Goal: Task Accomplishment & Management: Use online tool/utility

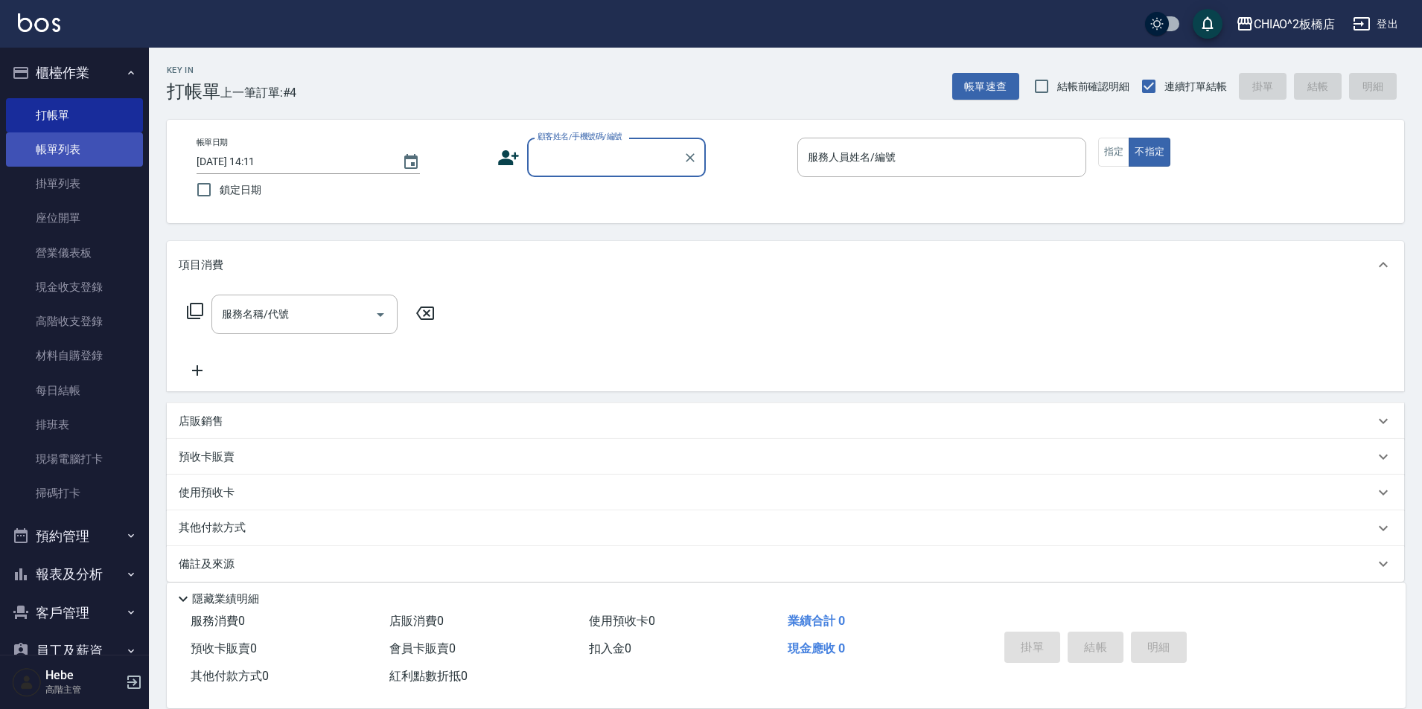
click at [66, 156] on link "帳單列表" at bounding box center [74, 150] width 137 height 34
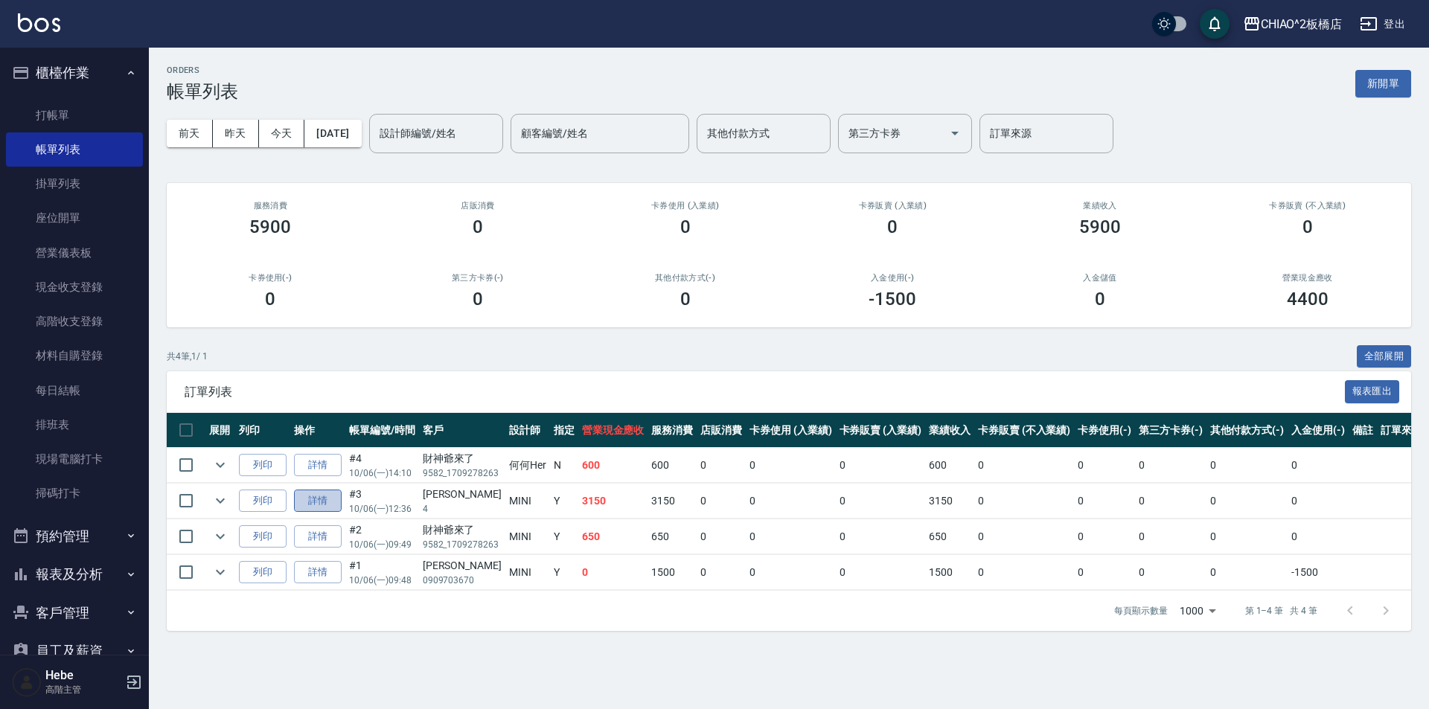
click at [324, 501] on link "詳情" at bounding box center [318, 501] width 48 height 23
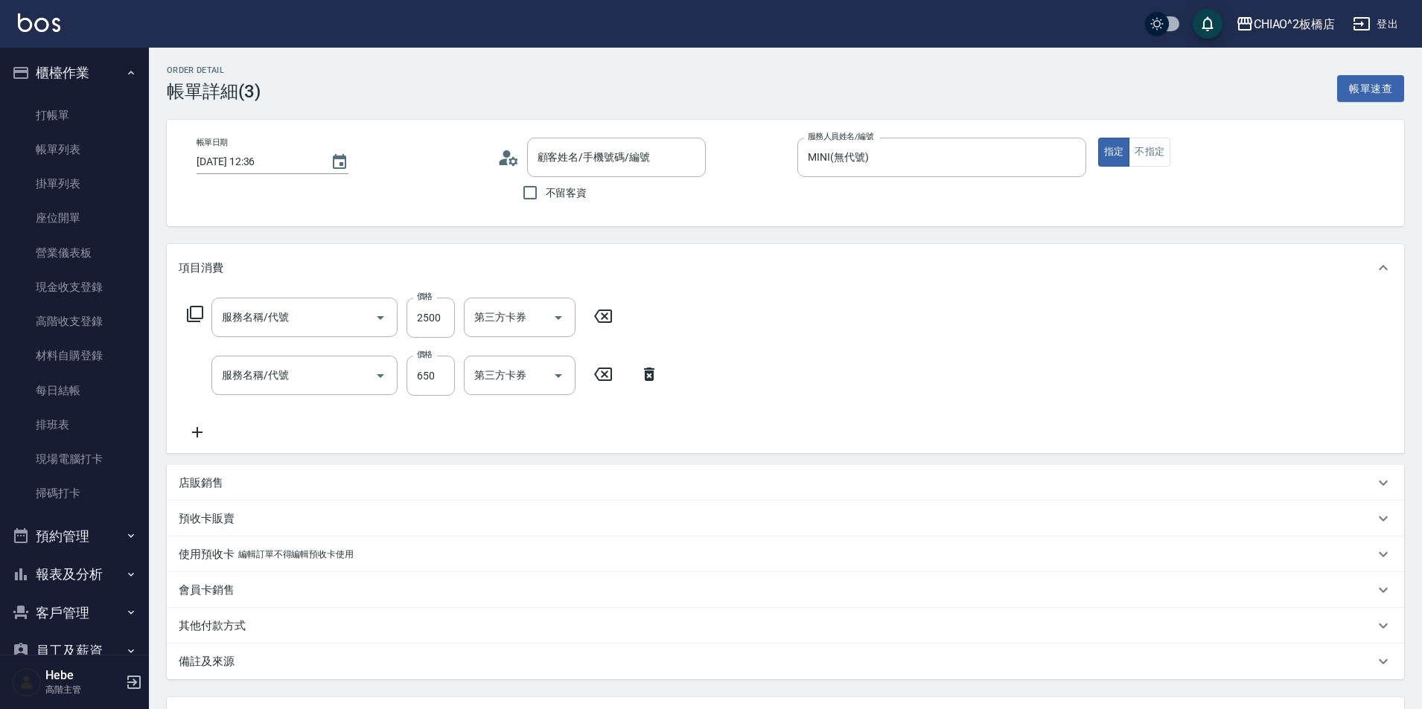
type input "[DATE] 12:36"
type input "MINI(無代號)"
type input "[PERSON_NAME]/4/null"
type input "女生燙髮(96677)"
type input "洗剪指定600(96678)"
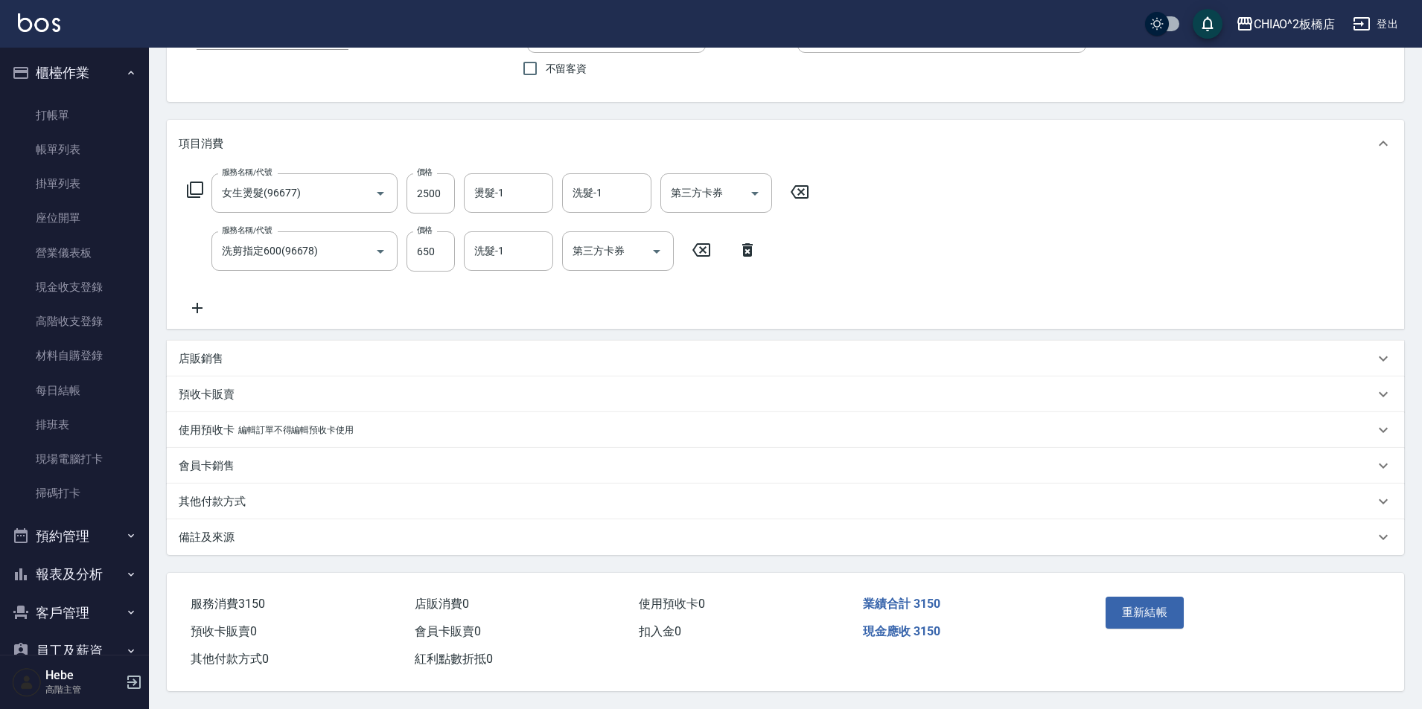
scroll to position [131, 0]
click at [310, 495] on div "其他付款方式" at bounding box center [777, 502] width 1196 height 16
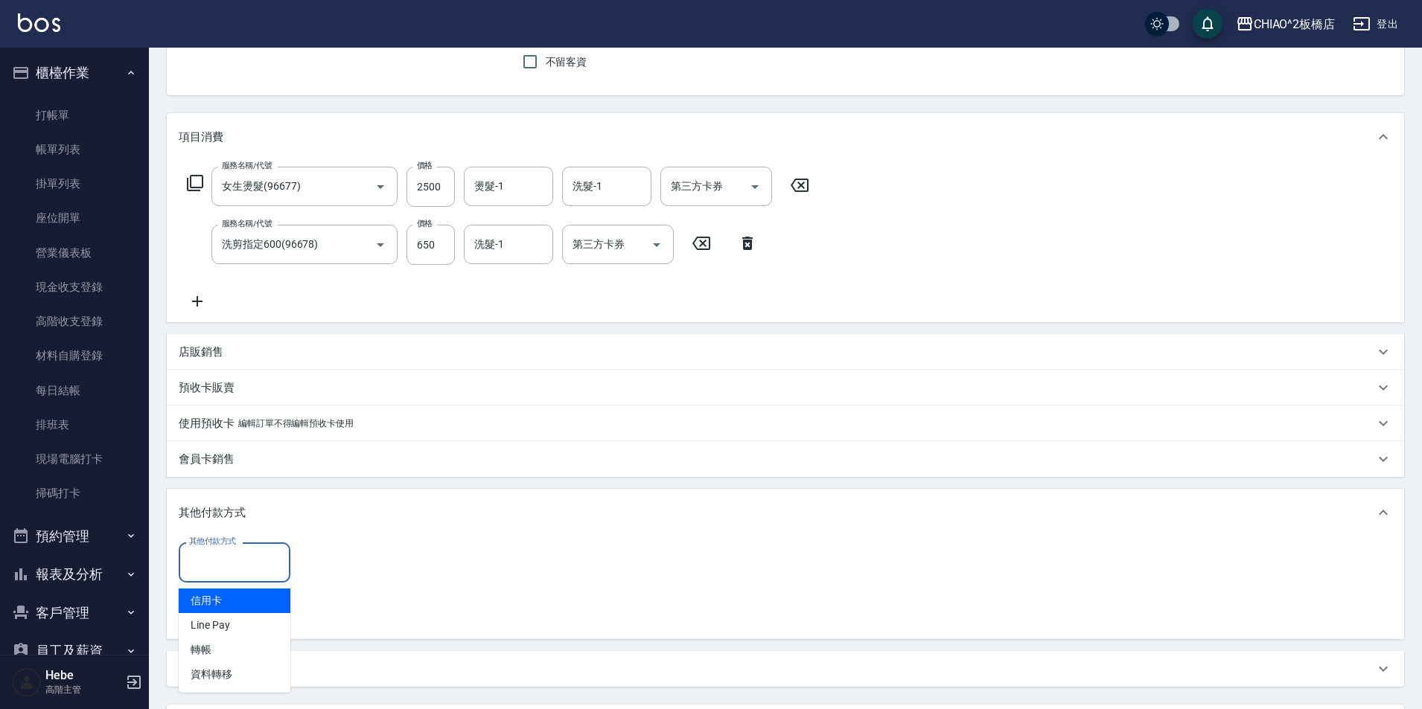
click at [262, 568] on input "其他付款方式" at bounding box center [234, 562] width 98 height 26
click at [264, 603] on span "信用卡" at bounding box center [235, 601] width 112 height 25
type input "信用卡"
click at [316, 565] on input "0" at bounding box center [355, 563] width 112 height 40
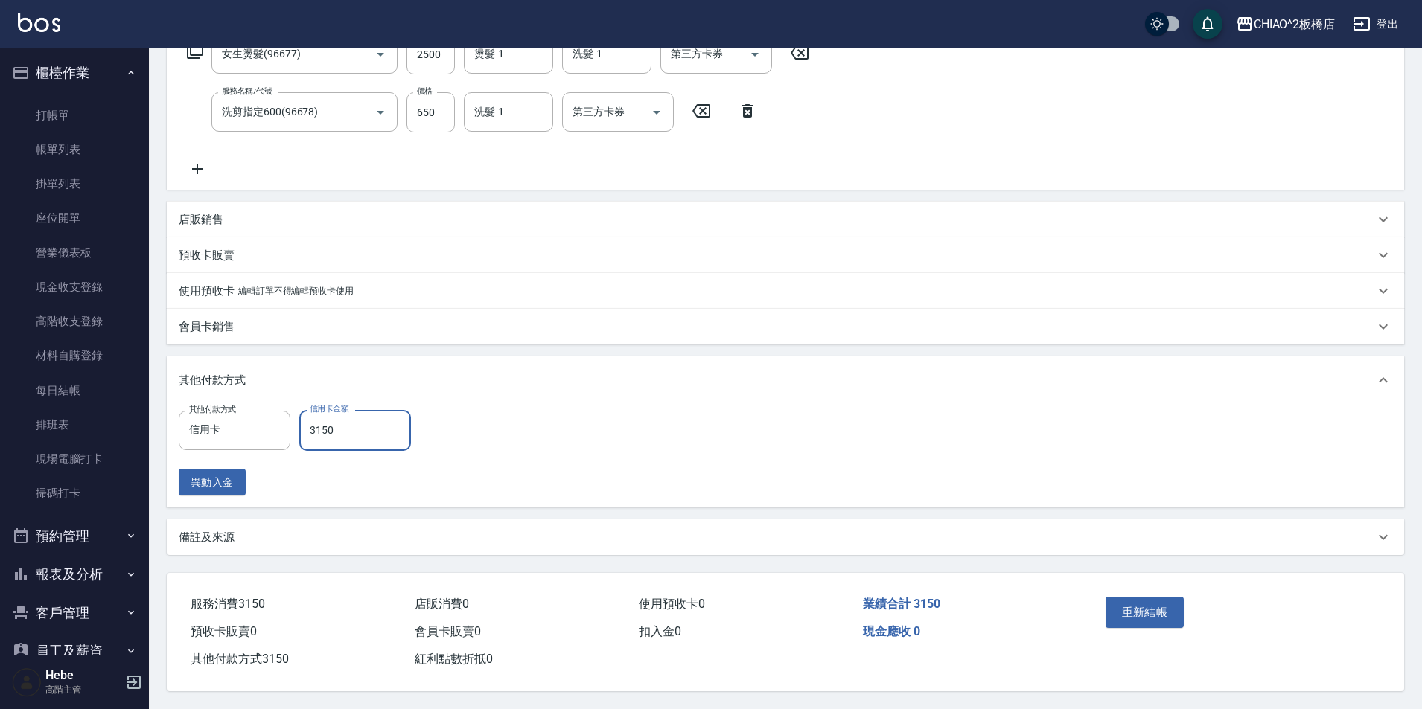
scroll to position [270, 0]
type input "3150"
click at [1146, 600] on button "重新結帳" at bounding box center [1145, 612] width 79 height 31
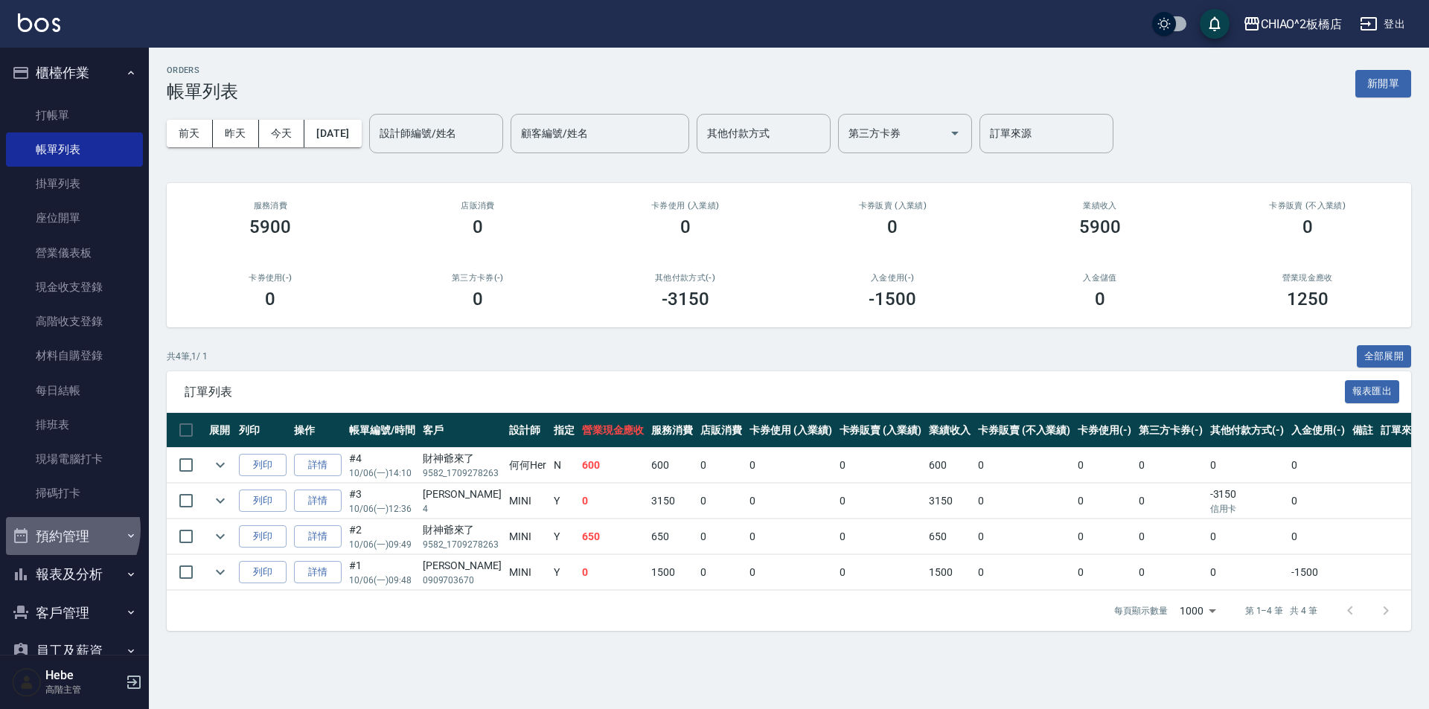
click at [63, 529] on button "預約管理" at bounding box center [74, 536] width 137 height 39
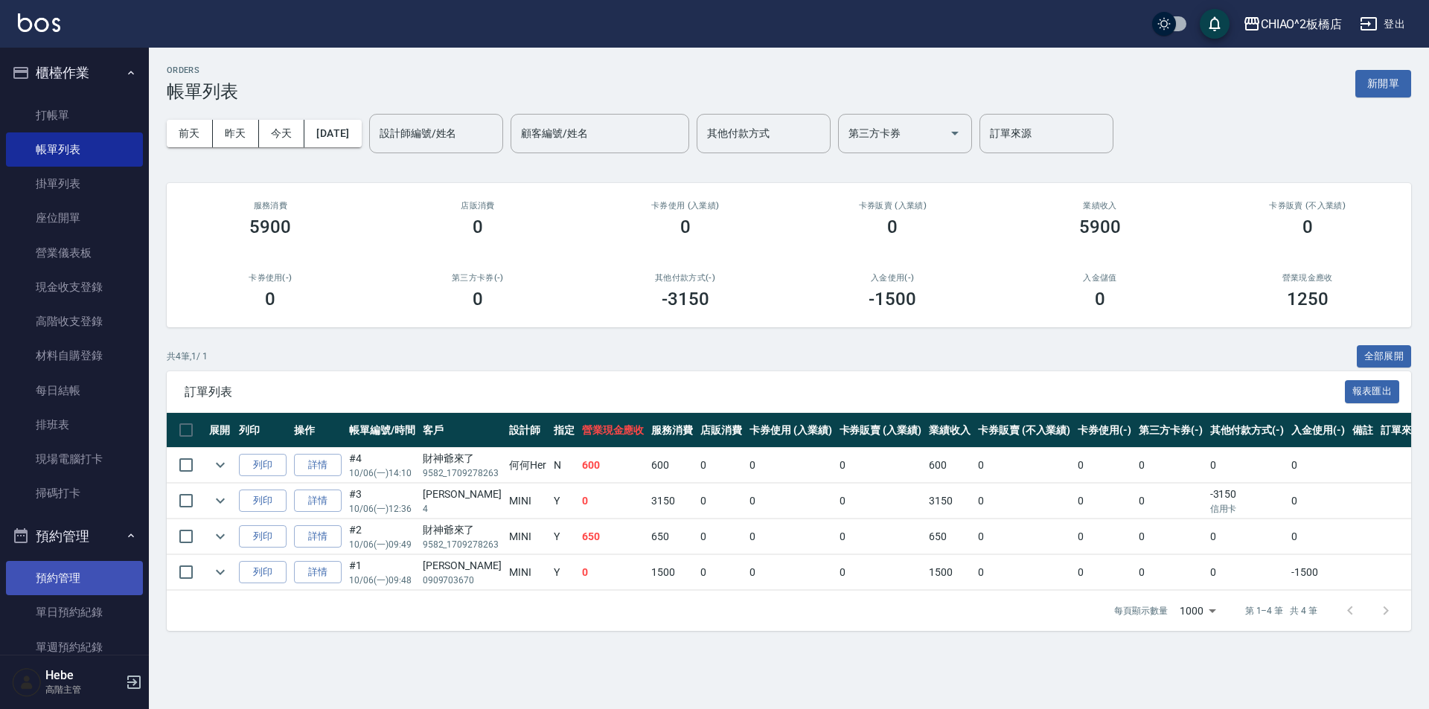
click at [75, 584] on link "預約管理" at bounding box center [74, 578] width 137 height 34
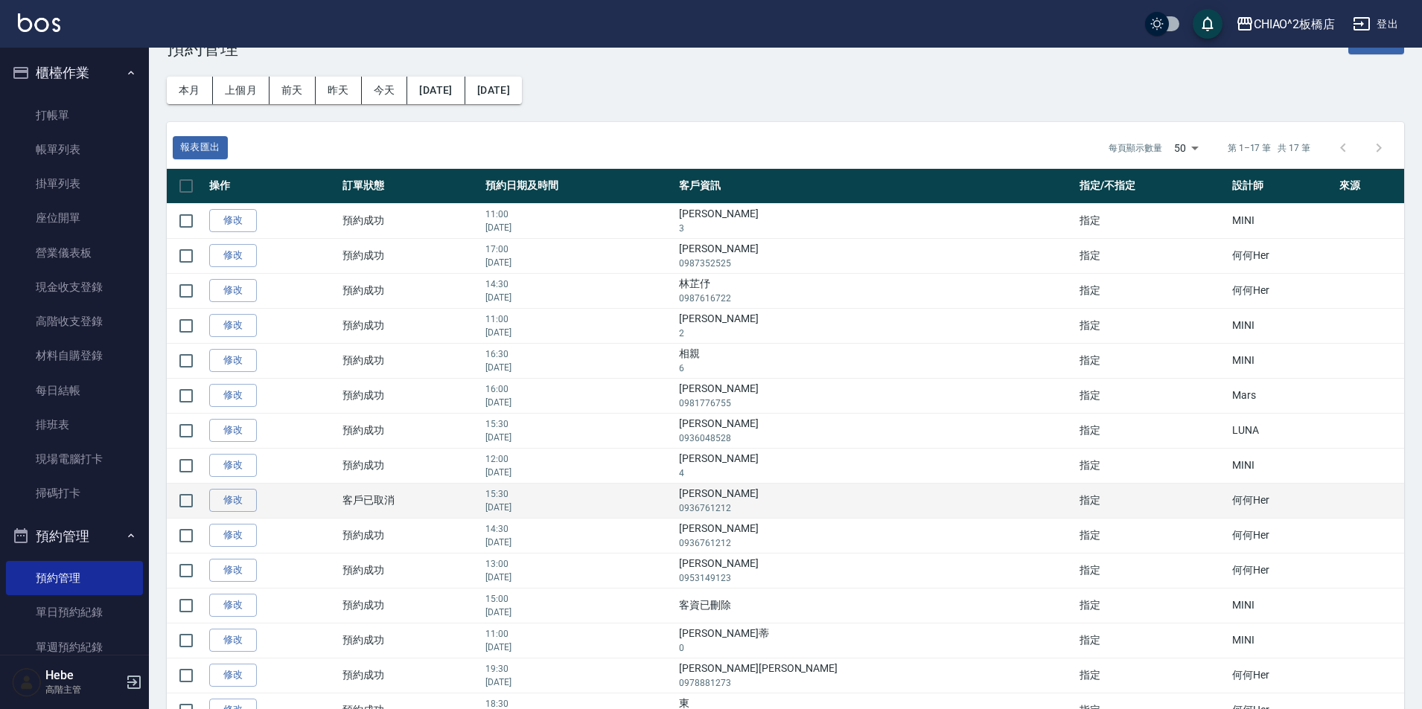
scroll to position [42, 0]
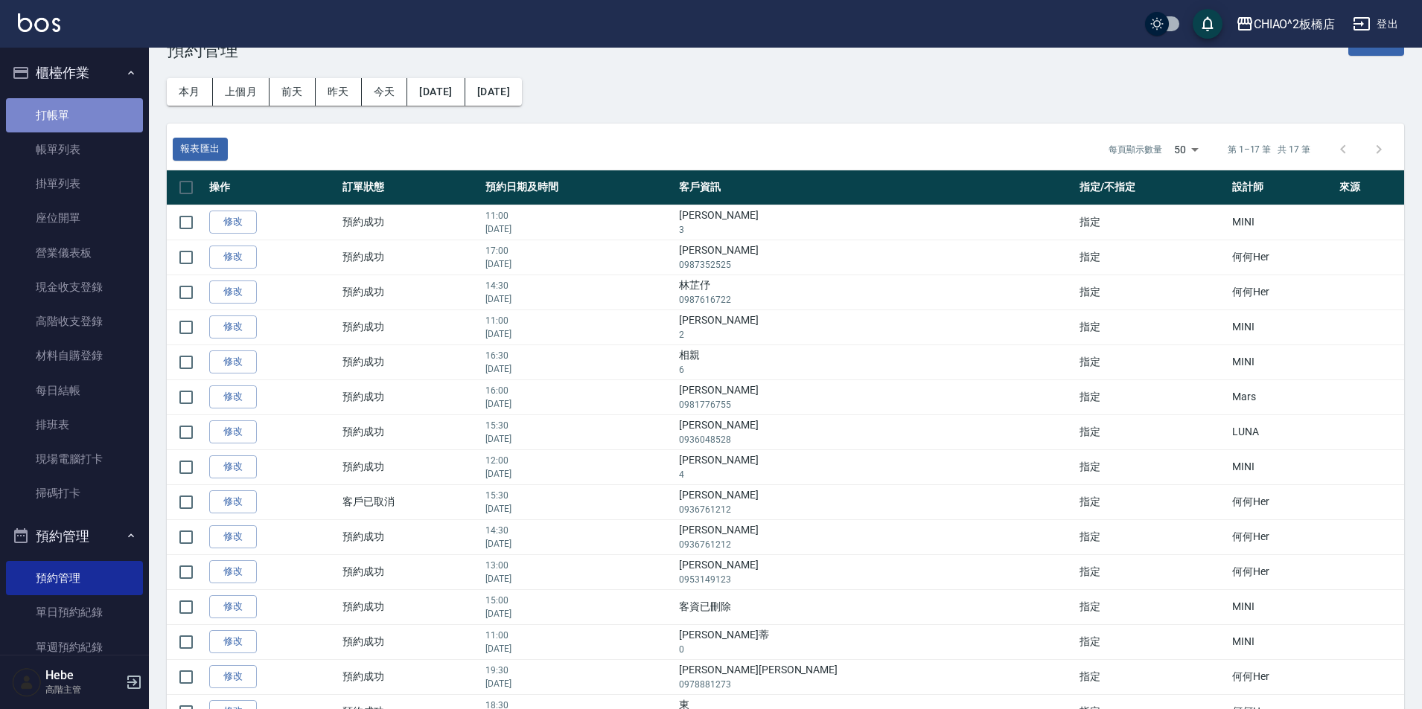
click at [75, 123] on link "打帳單" at bounding box center [74, 115] width 137 height 34
